Goal: Browse casually

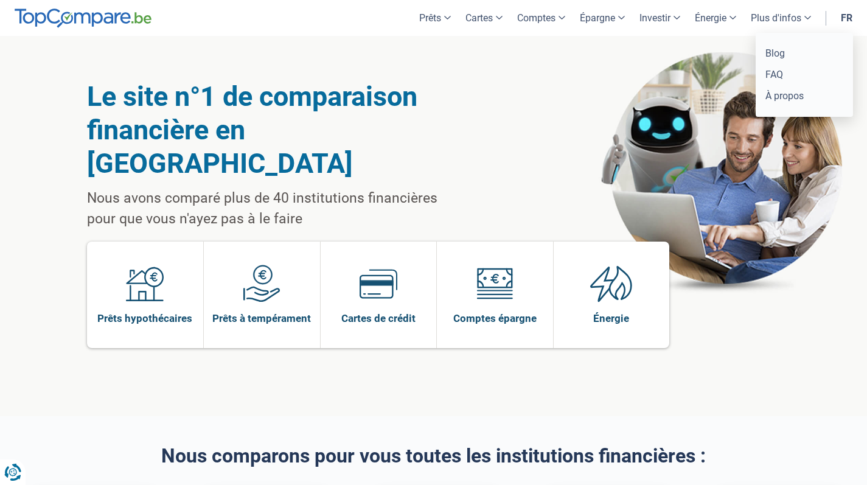
click at [800, 9] on link "Plus d'infos" at bounding box center [780, 18] width 75 height 36
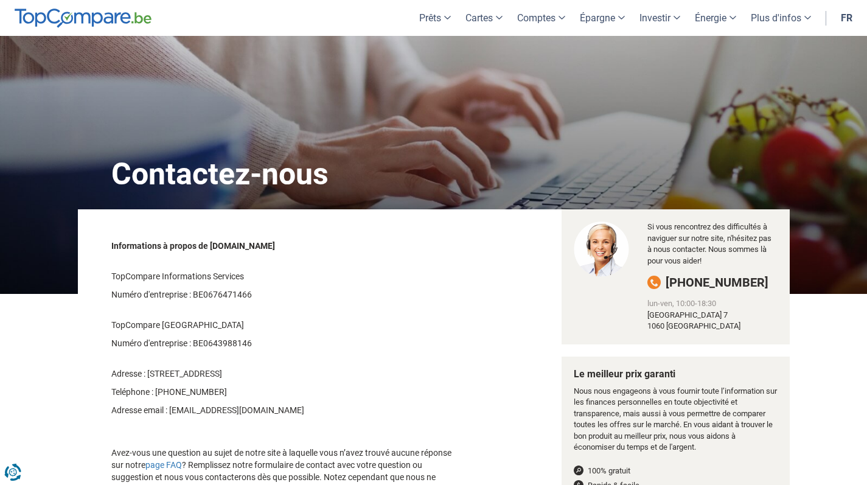
click at [81, 18] on img at bounding box center [83, 18] width 137 height 19
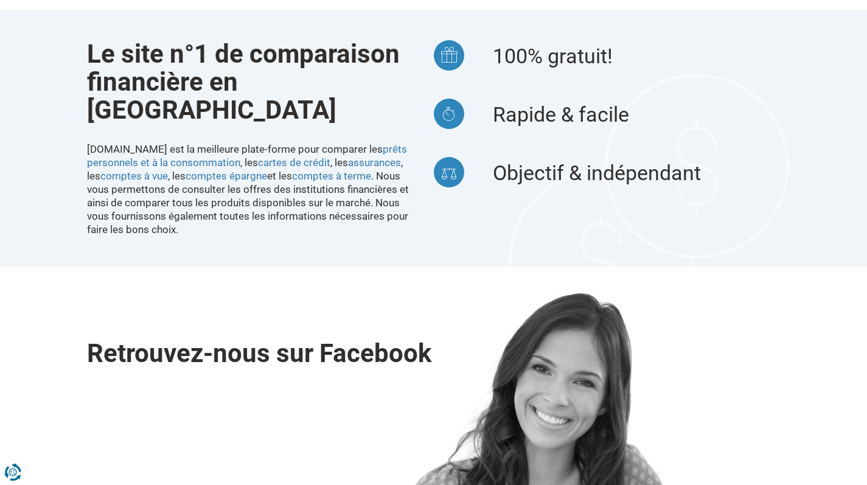
scroll to position [1178, 0]
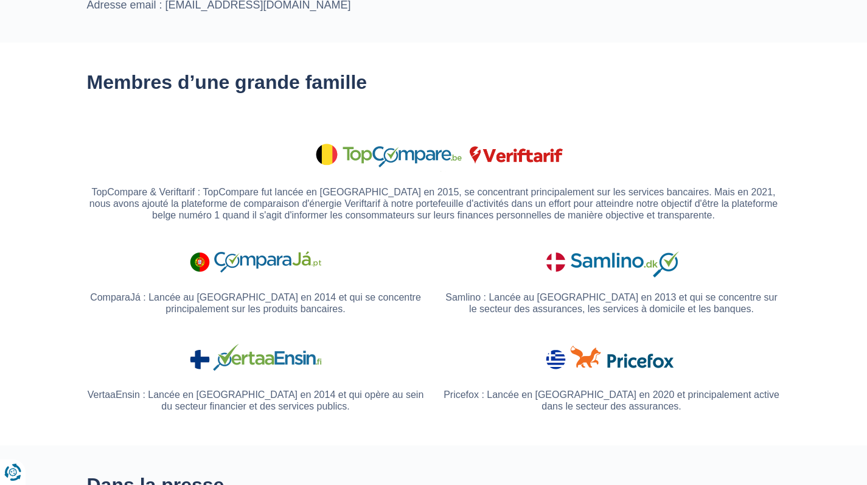
scroll to position [891, 0]
